Goal: Information Seeking & Learning: Learn about a topic

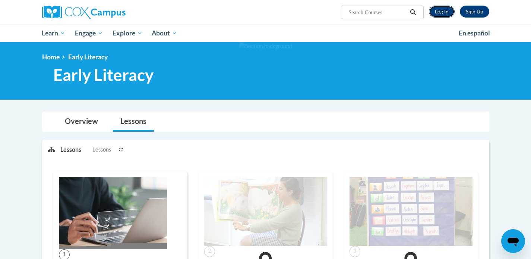
click at [430, 10] on link "Log In" at bounding box center [442, 12] width 26 height 12
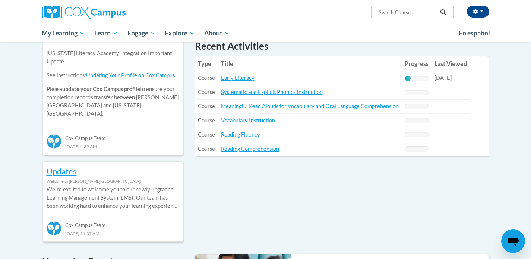
scroll to position [263, 0]
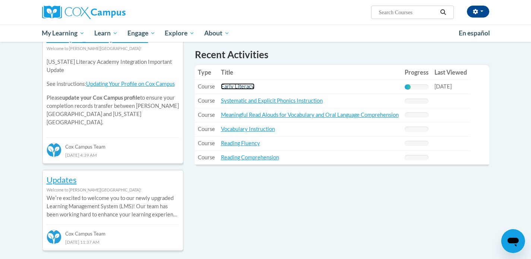
click at [233, 88] on link "Early Literacy" at bounding box center [238, 86] width 34 height 6
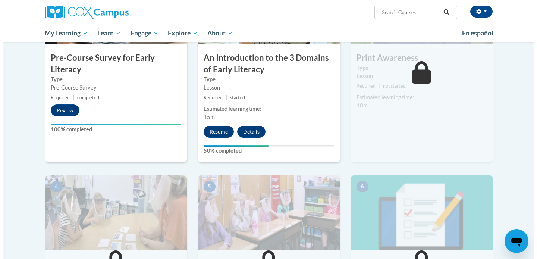
scroll to position [239, 0]
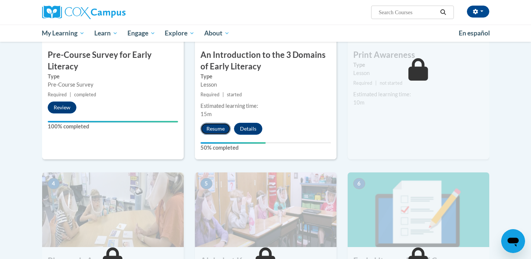
click at [216, 129] on button "Resume" at bounding box center [216, 129] width 30 height 12
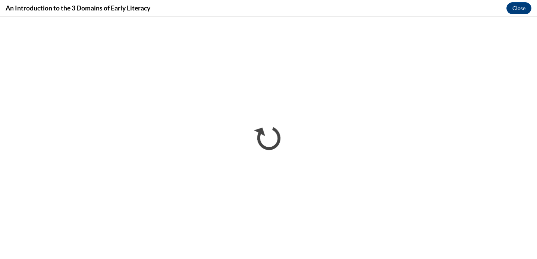
scroll to position [0, 0]
